Goal: Find specific page/section: Find specific page/section

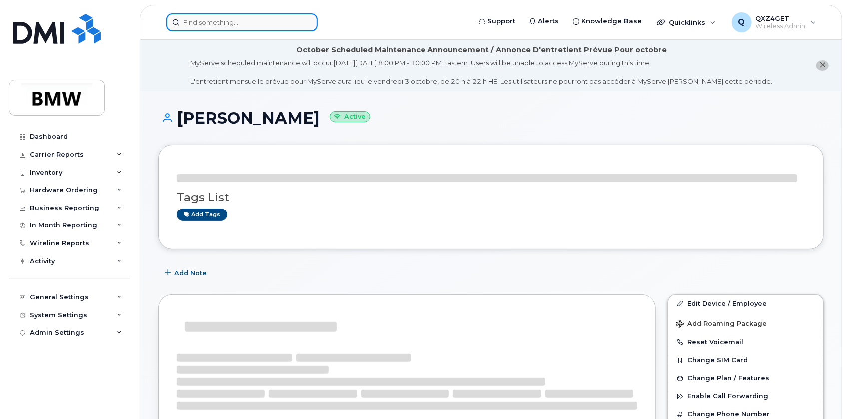
click at [227, 22] on input at bounding box center [241, 22] width 151 height 18
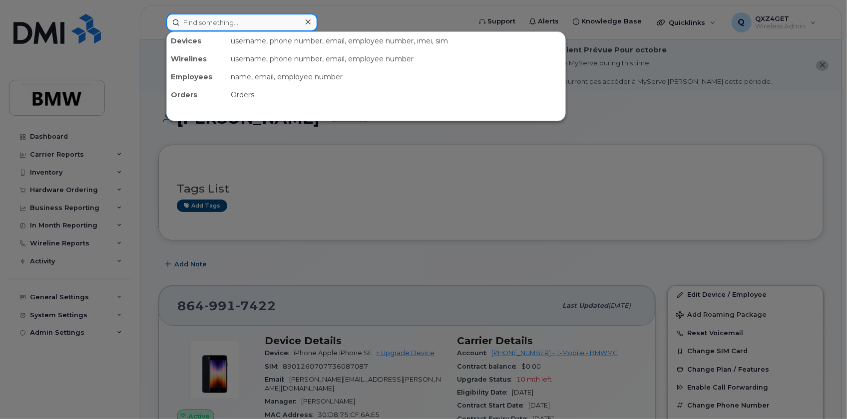
paste input "8645843079"
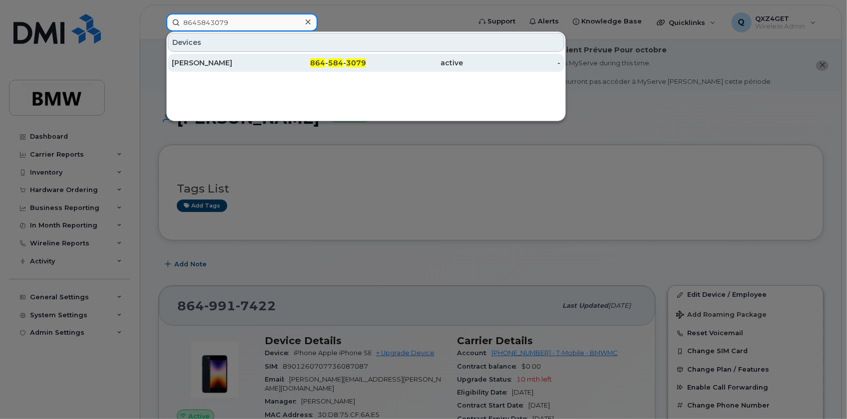
type input "8645843079"
click at [215, 60] on div "[PERSON_NAME]" at bounding box center [220, 63] width 97 height 10
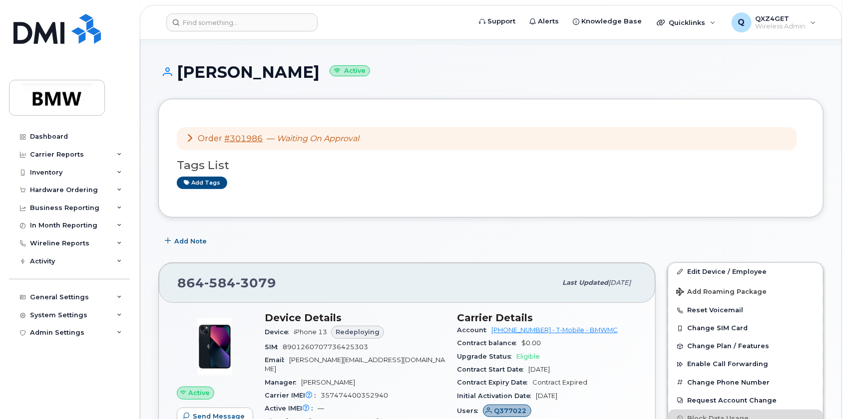
scroll to position [136, 0]
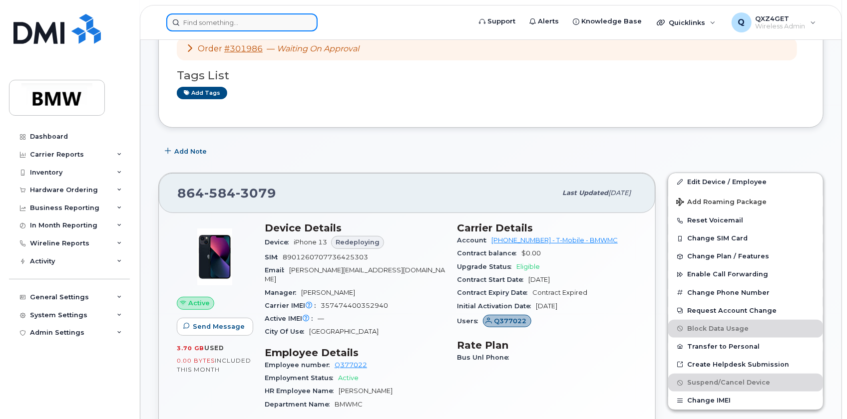
click at [225, 24] on input at bounding box center [241, 22] width 151 height 18
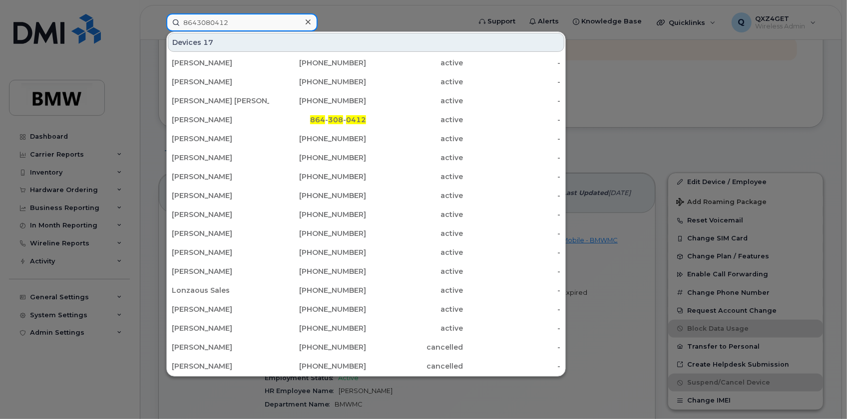
type input "8643080412"
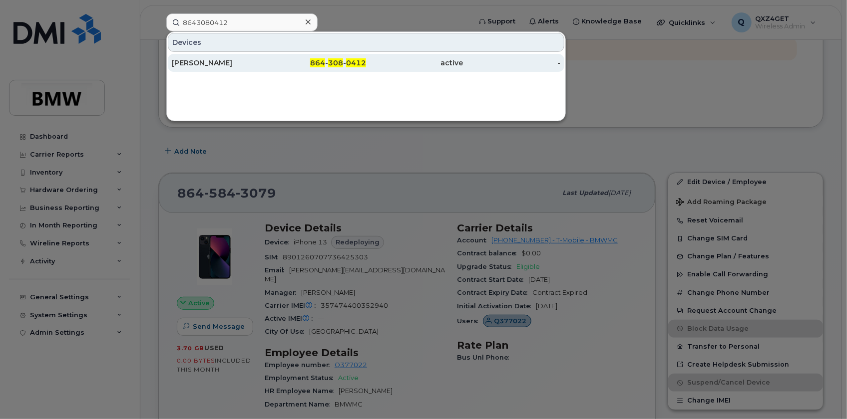
click at [209, 68] on div "[PERSON_NAME]" at bounding box center [220, 63] width 97 height 18
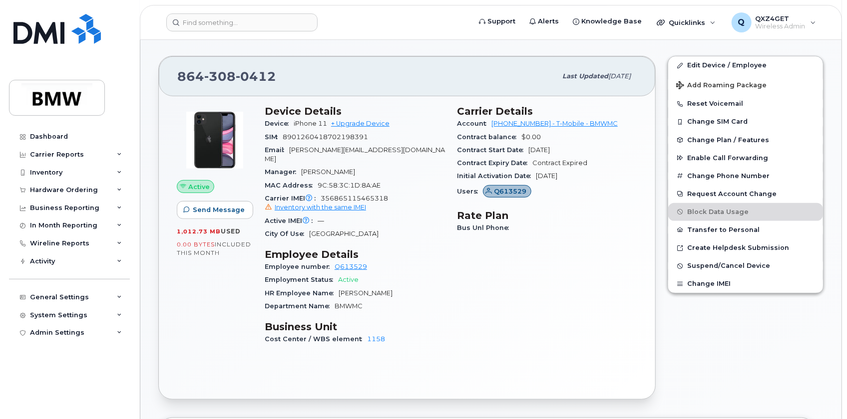
scroll to position [232, 0]
